Goal: Task Accomplishment & Management: Manage account settings

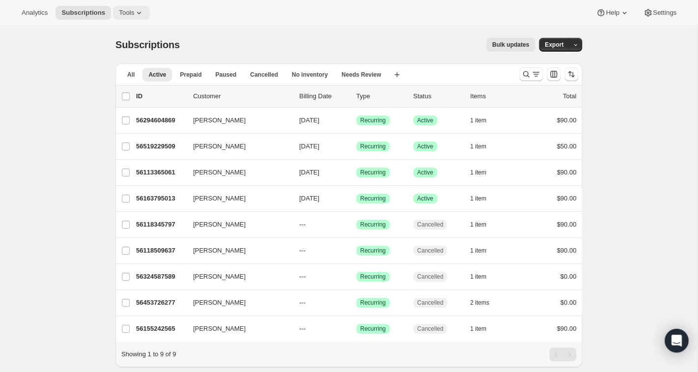
click at [141, 15] on icon at bounding box center [139, 13] width 10 height 10
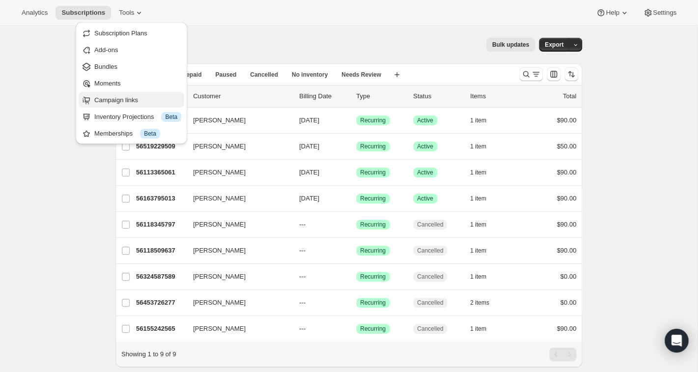
click at [116, 100] on span "Campaign links" at bounding box center [116, 99] width 44 height 7
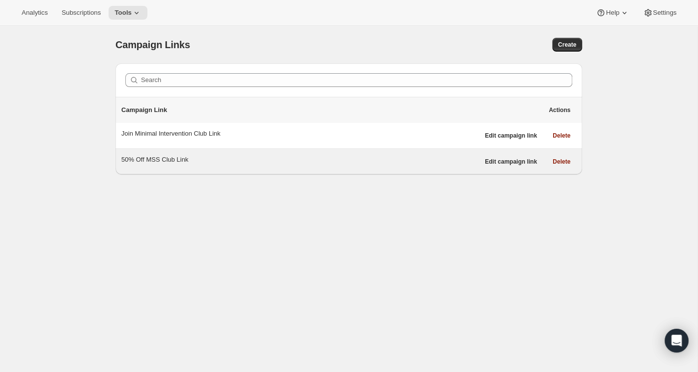
click at [174, 161] on div "50% Off MSS Club Link" at bounding box center [300, 160] width 358 height 10
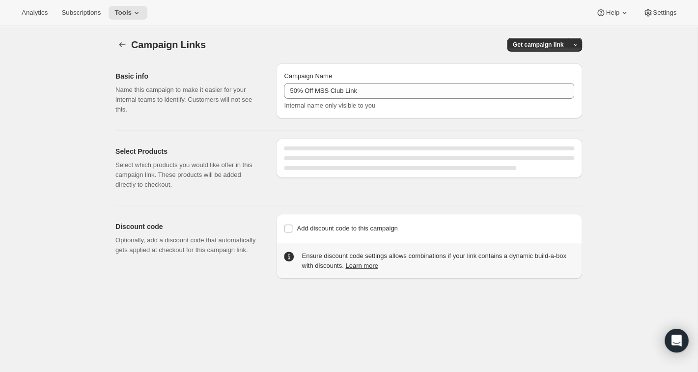
select select "gid://shopify/SellingPlan/1761411141"
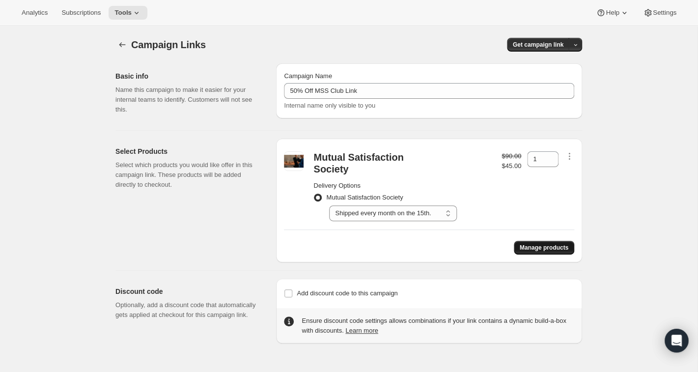
click at [558, 244] on span "Manage products" at bounding box center [544, 248] width 49 height 8
click at [574, 44] on icon "button" at bounding box center [575, 45] width 6 height 6
click at [560, 65] on span "Copy Link" at bounding box center [562, 64] width 28 height 7
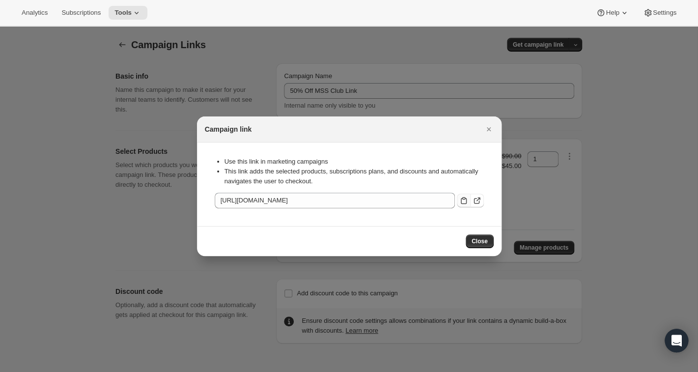
click at [463, 200] on icon ":r36:" at bounding box center [464, 200] width 10 height 10
click at [480, 242] on span "Close" at bounding box center [479, 241] width 16 height 8
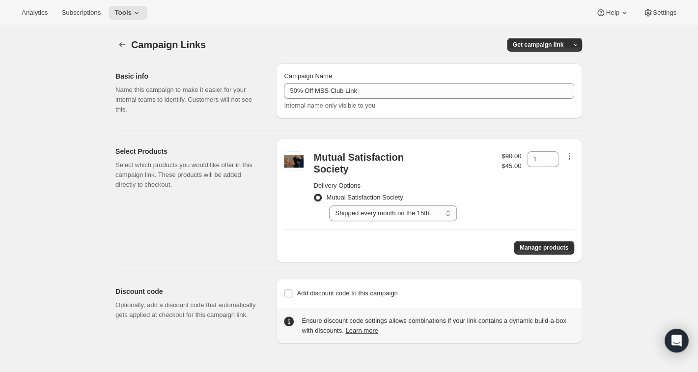
click at [571, 157] on icon "button" at bounding box center [569, 156] width 10 height 10
click at [605, 149] on div "Campaign Links. This page is ready Campaign Links Get campaign link Basic info …" at bounding box center [348, 212] width 697 height 372
click at [568, 159] on icon "button" at bounding box center [569, 156] width 10 height 10
click at [565, 177] on span "Remove" at bounding box center [569, 174] width 24 height 7
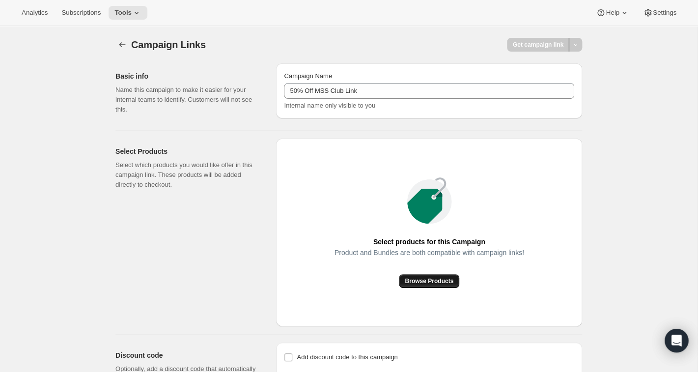
click at [425, 280] on span "Browse Products" at bounding box center [429, 281] width 49 height 8
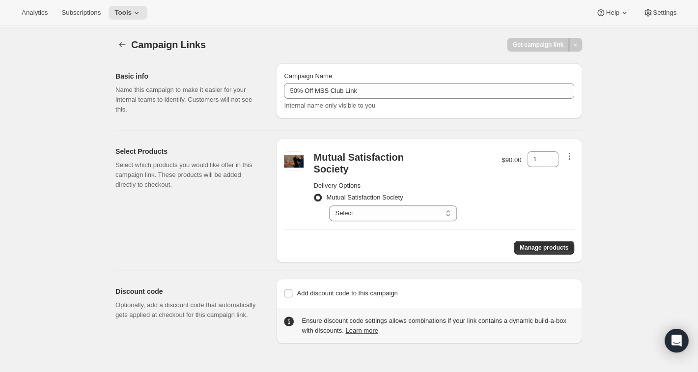
click at [572, 155] on icon "button" at bounding box center [569, 156] width 10 height 10
click at [516, 178] on div "$90.00" at bounding box center [511, 186] width 20 height 70
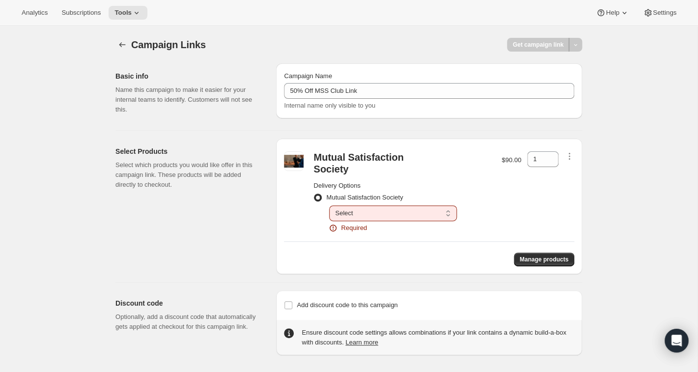
select select "gid://shopify/SellingPlan/1761411141"
click option "Shipped every month on the 15th." at bounding box center [0, 0] width 0 height 0
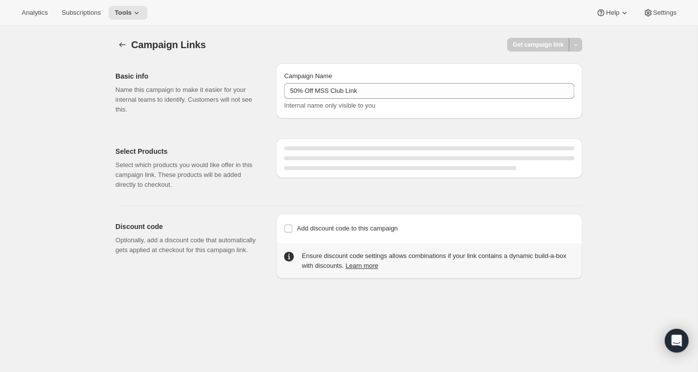
select select "gid://shopify/SellingPlan/1761411141"
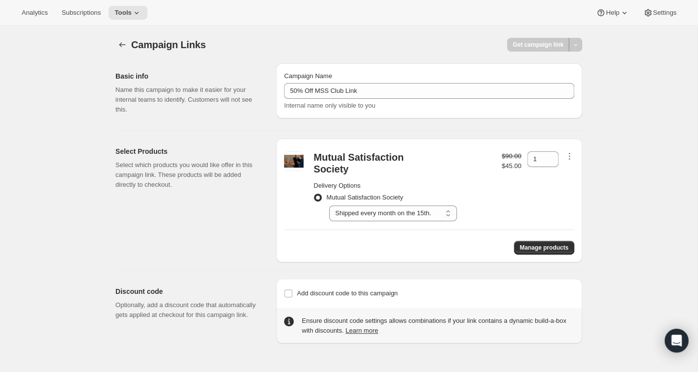
click at [576, 43] on div at bounding box center [575, 45] width 13 height 14
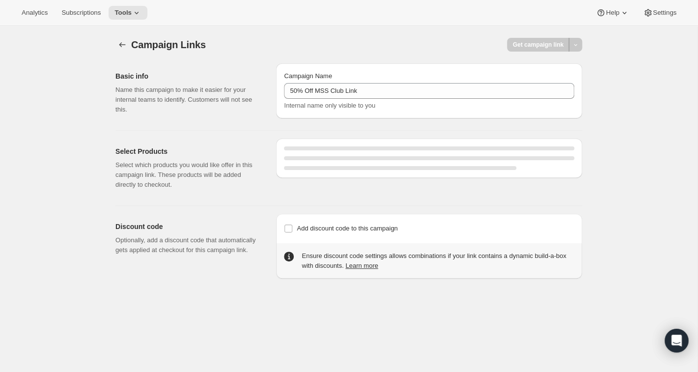
select select "gid://shopify/SellingPlan/1761411141"
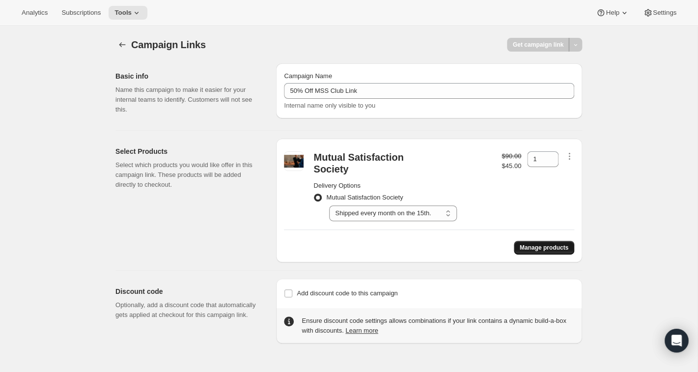
scroll to position [26, 0]
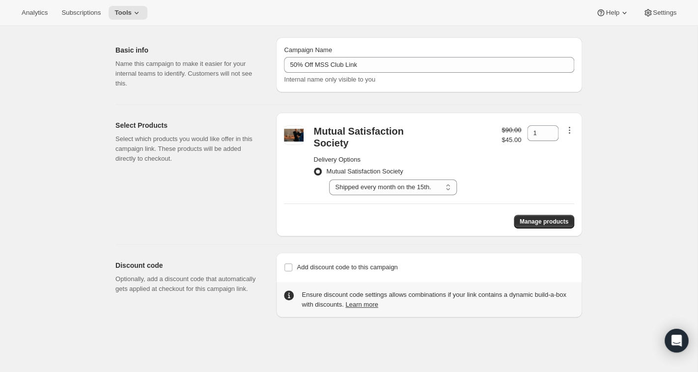
click at [573, 128] on icon "button" at bounding box center [569, 130] width 10 height 10
click at [609, 138] on div "Campaign Links. This page is ready Campaign Links Get campaign link Basic info …" at bounding box center [348, 186] width 697 height 372
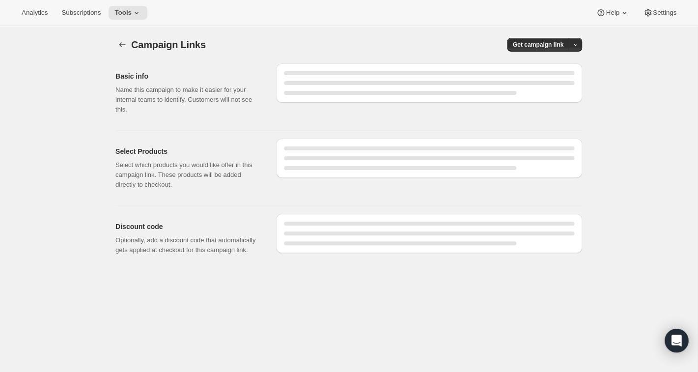
select select "gid://shopify/SellingPlan/1761411141"
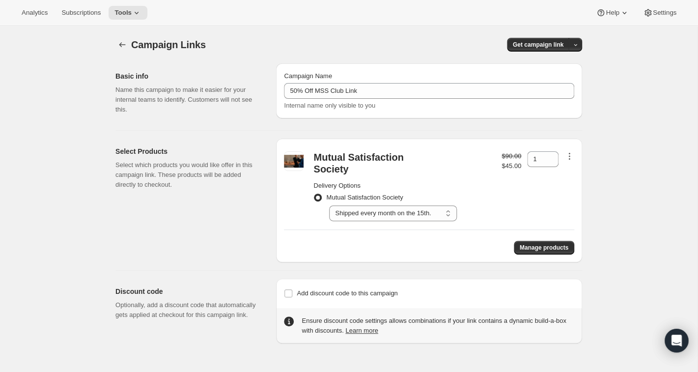
click at [570, 157] on icon "button" at bounding box center [569, 156] width 10 height 10
click at [570, 172] on span "Remove" at bounding box center [569, 174] width 24 height 7
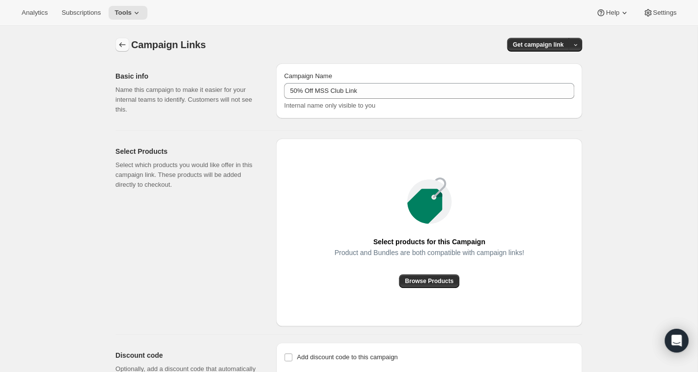
click at [121, 46] on icon "button" at bounding box center [122, 44] width 6 height 5
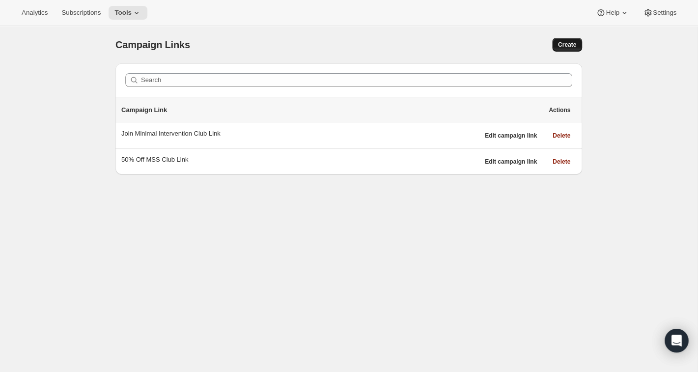
click at [565, 44] on span "Create" at bounding box center [567, 45] width 18 height 8
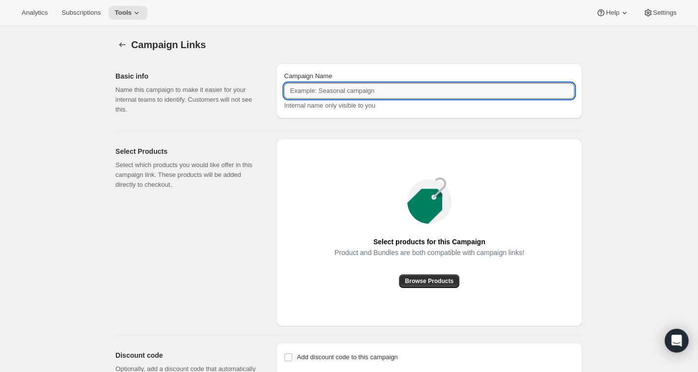
click at [449, 90] on input "Campaign Name" at bounding box center [429, 91] width 290 height 16
type input "50% Off MSS Link [DATE]"
click at [436, 278] on span "Browse Products" at bounding box center [429, 281] width 49 height 8
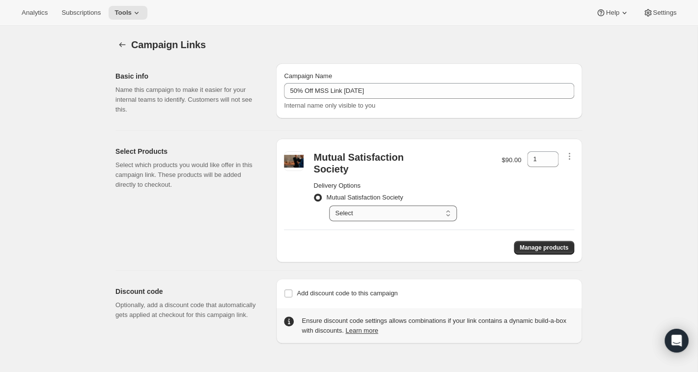
select select "gid://shopify/SellingPlan/1761411141"
click option "Shipped every month on the 15th." at bounding box center [0, 0] width 0 height 0
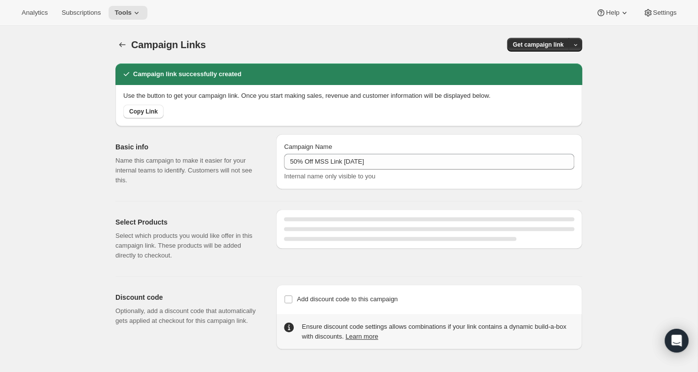
select select "gid://shopify/SellingPlan/1761411141"
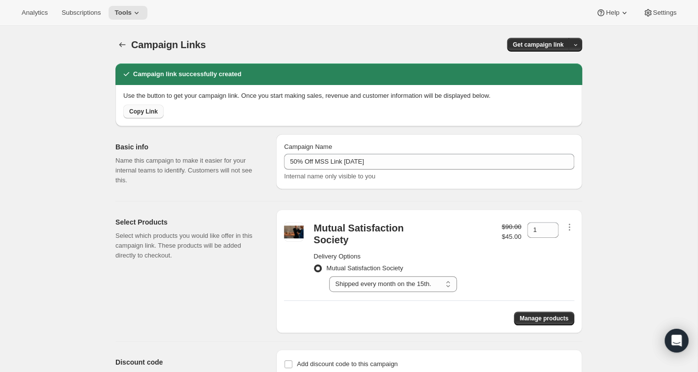
click at [143, 112] on span "Copy Link" at bounding box center [143, 112] width 28 height 8
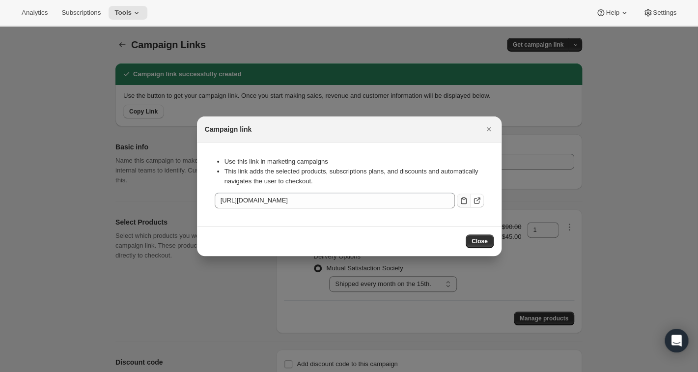
click at [463, 199] on icon ":r1b:" at bounding box center [464, 200] width 6 height 7
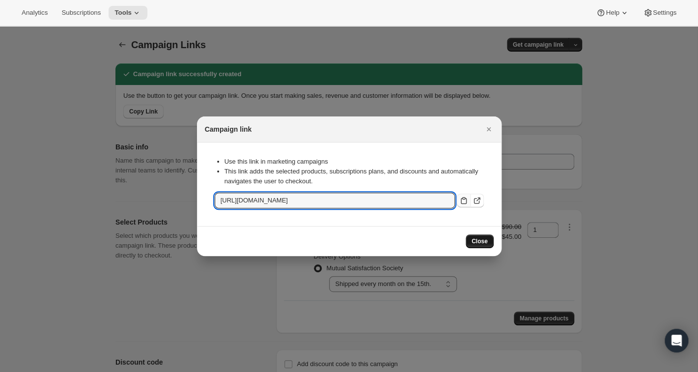
click at [478, 241] on span "Close" at bounding box center [479, 241] width 16 height 8
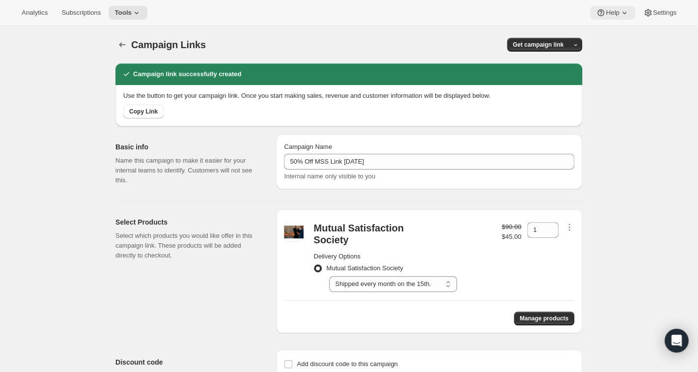
click at [611, 13] on span "Help" at bounding box center [612, 13] width 13 height 8
click at [606, 50] on span "Help Center" at bounding box center [609, 49] width 34 height 7
click at [123, 46] on icon "button" at bounding box center [122, 45] width 10 height 10
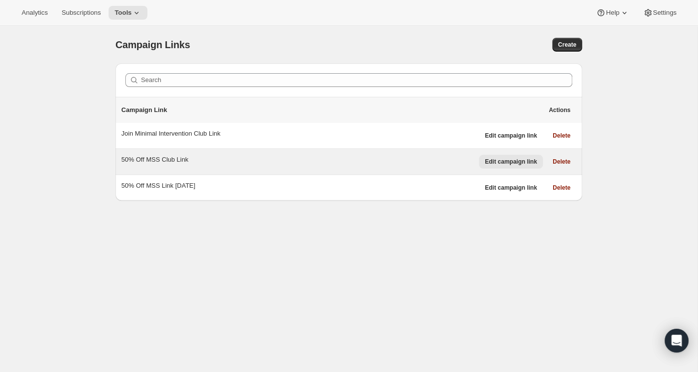
click at [515, 163] on span "Edit campaign link" at bounding box center [511, 162] width 52 height 8
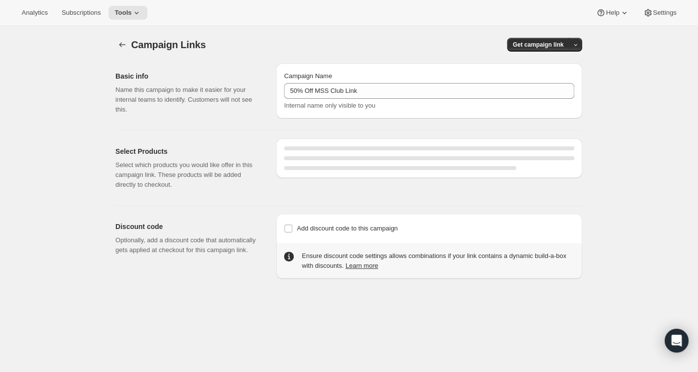
select select "gid://shopify/SellingPlan/1761411141"
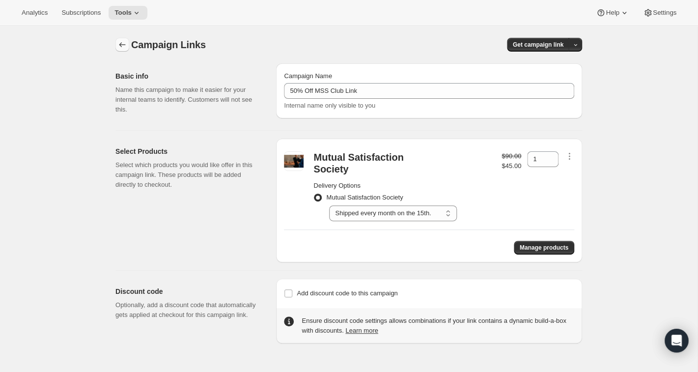
click at [121, 44] on icon "button" at bounding box center [122, 45] width 10 height 10
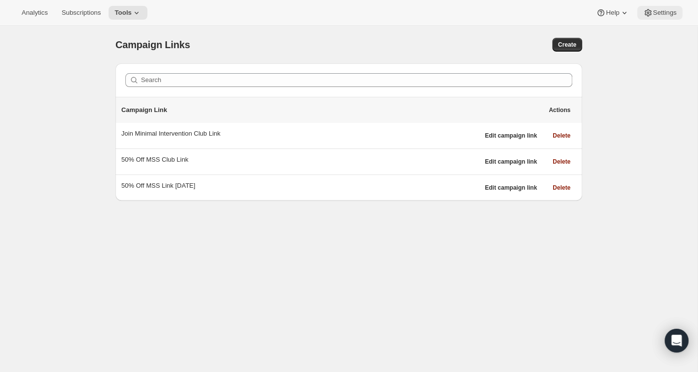
click at [654, 15] on span "Settings" at bounding box center [665, 13] width 24 height 8
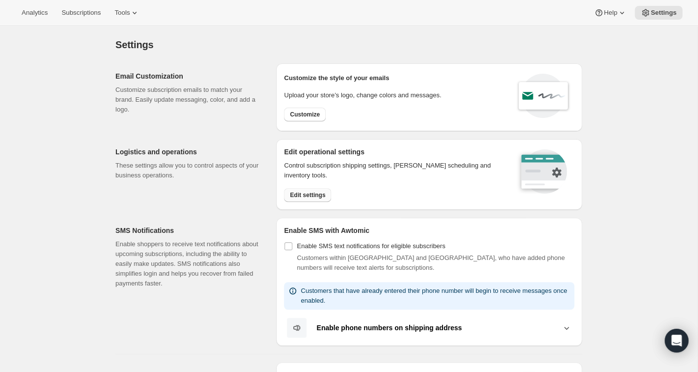
click at [305, 193] on span "Edit settings" at bounding box center [307, 195] width 35 height 8
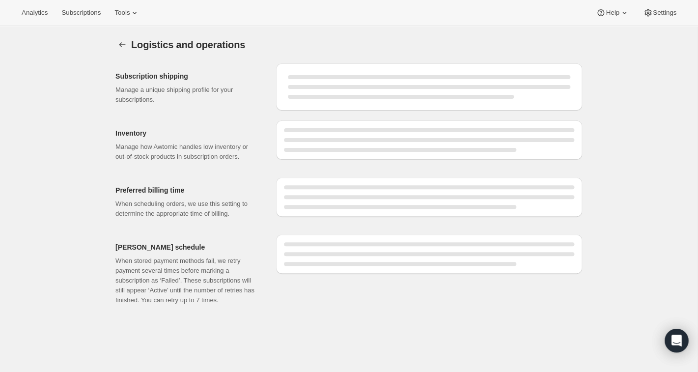
select select "DAY"
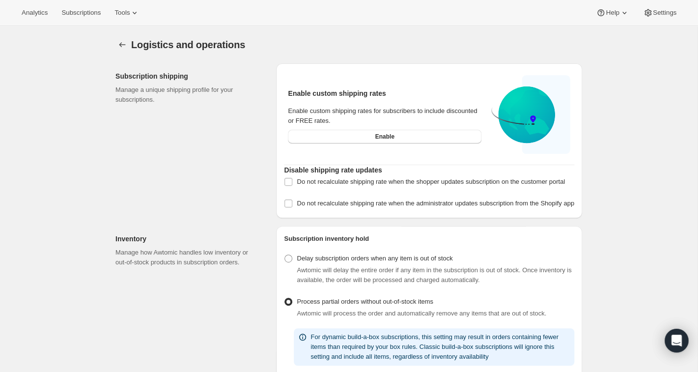
radio input "false"
radio input "true"
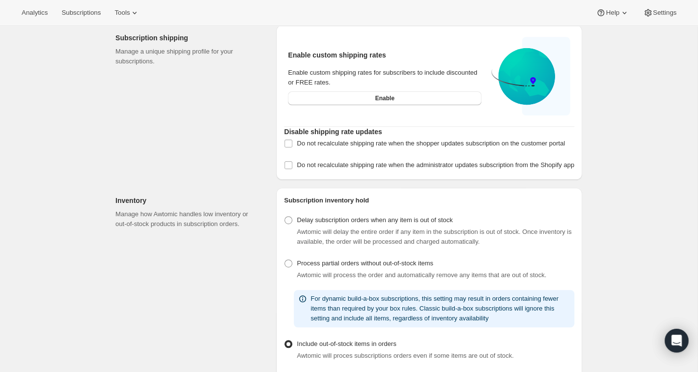
scroll to position [37, 0]
click at [76, 13] on span "Subscriptions" at bounding box center [80, 13] width 39 height 8
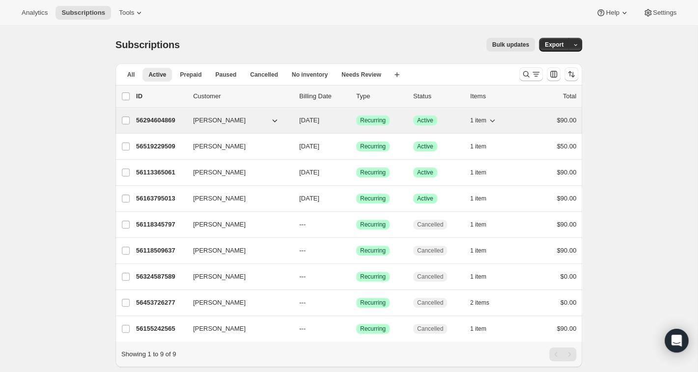
click at [165, 121] on p "56294604869" at bounding box center [160, 120] width 49 height 10
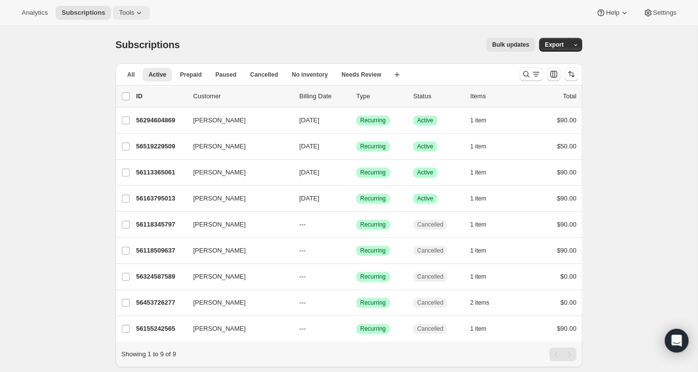
click at [138, 14] on icon at bounding box center [139, 13] width 10 height 10
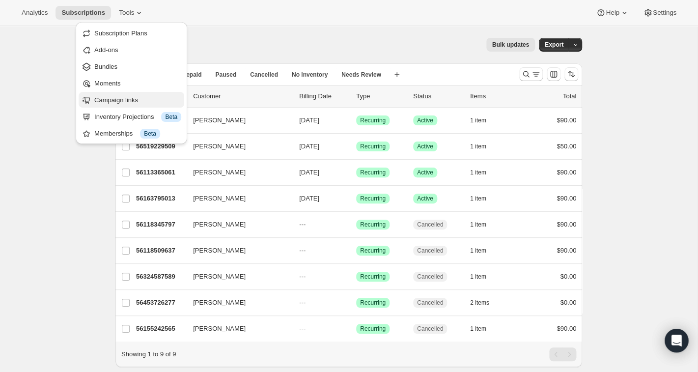
click at [121, 98] on span "Campaign links" at bounding box center [116, 99] width 44 height 7
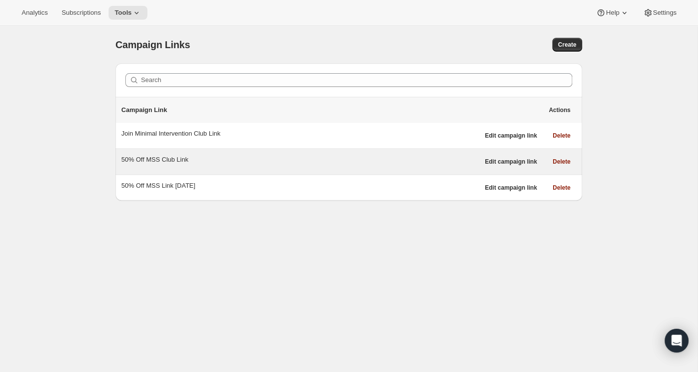
click at [175, 164] on div "50% Off MSS Club Link" at bounding box center [300, 160] width 358 height 10
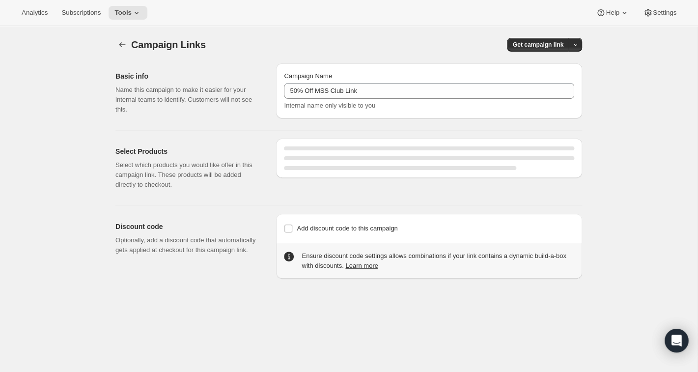
select select "gid://shopify/SellingPlan/1761411141"
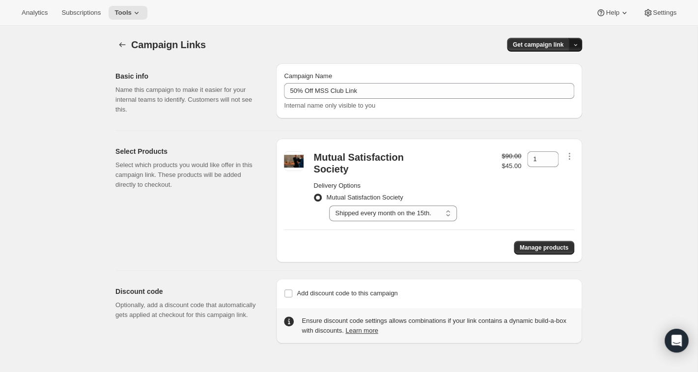
click at [578, 43] on icon "button" at bounding box center [575, 45] width 6 height 6
click at [558, 62] on span "Copy Link" at bounding box center [562, 64] width 28 height 7
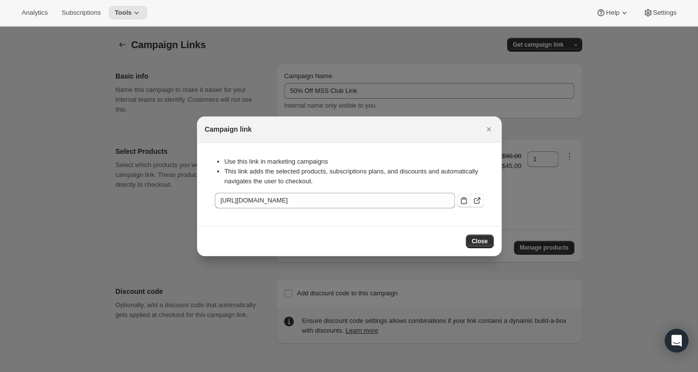
click at [464, 199] on icon ":r36:" at bounding box center [464, 200] width 10 height 10
click at [490, 128] on icon "Close" at bounding box center [488, 129] width 4 height 4
